Goal: Navigation & Orientation: Find specific page/section

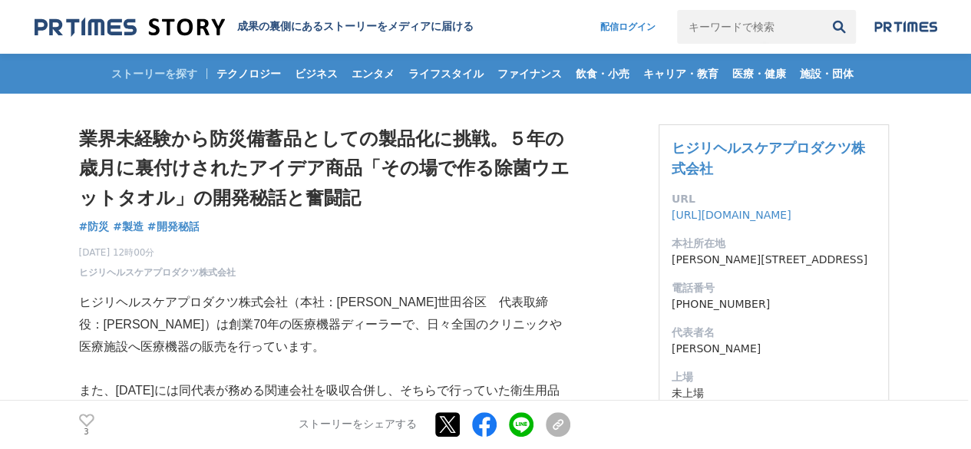
click at [66, 20] on img at bounding box center [130, 27] width 190 height 21
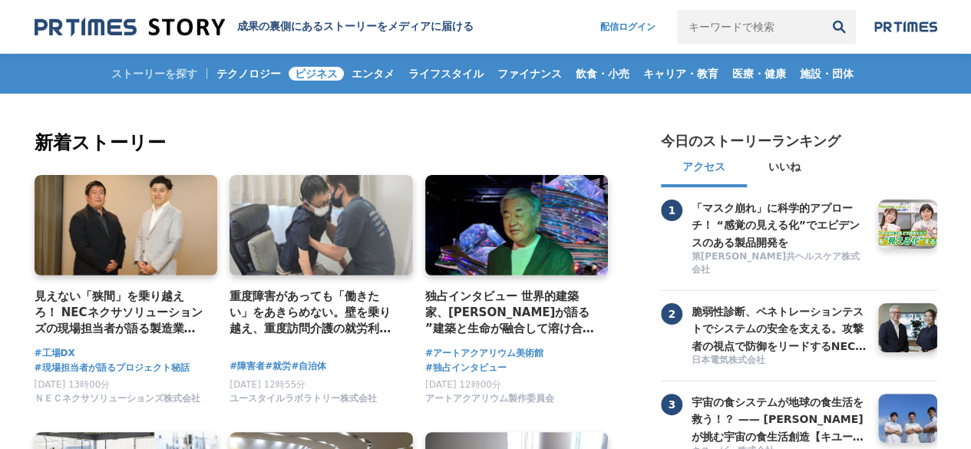
click at [321, 67] on span "ビジネス" at bounding box center [316, 74] width 55 height 14
